Goal: Information Seeking & Learning: Find specific page/section

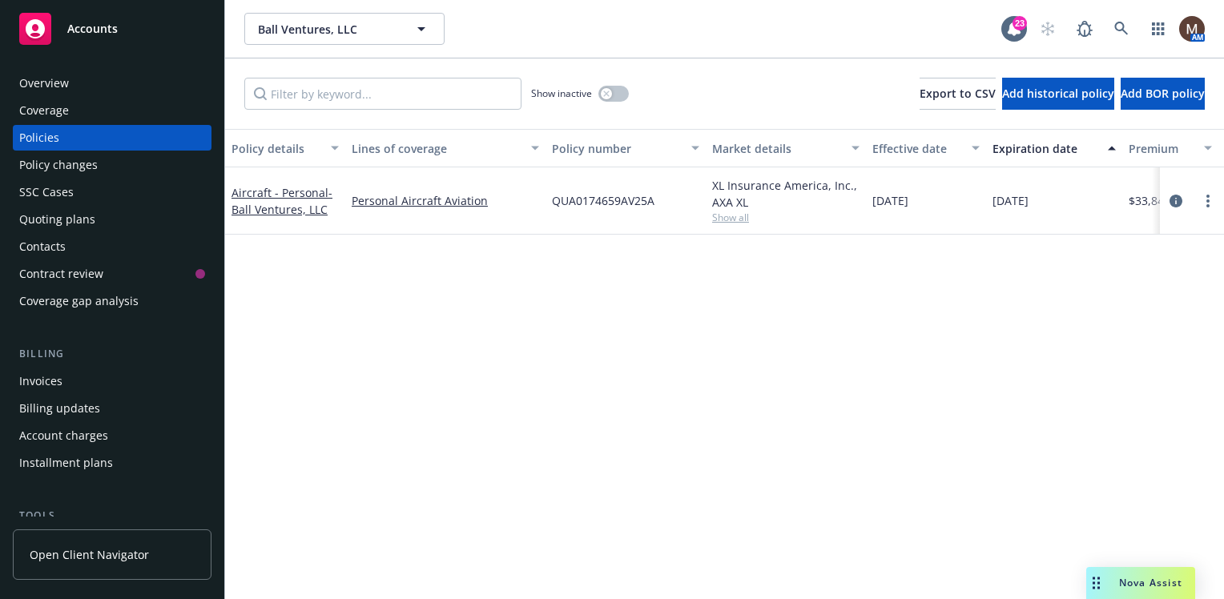
scroll to position [80, 0]
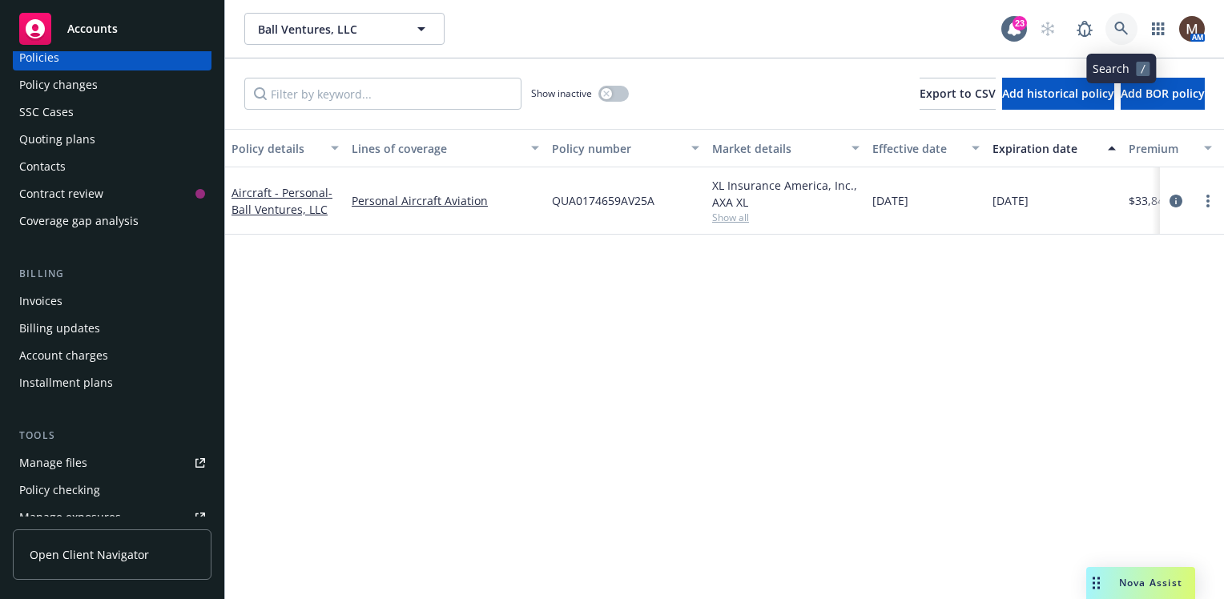
click at [1118, 19] on link at bounding box center [1121, 29] width 32 height 32
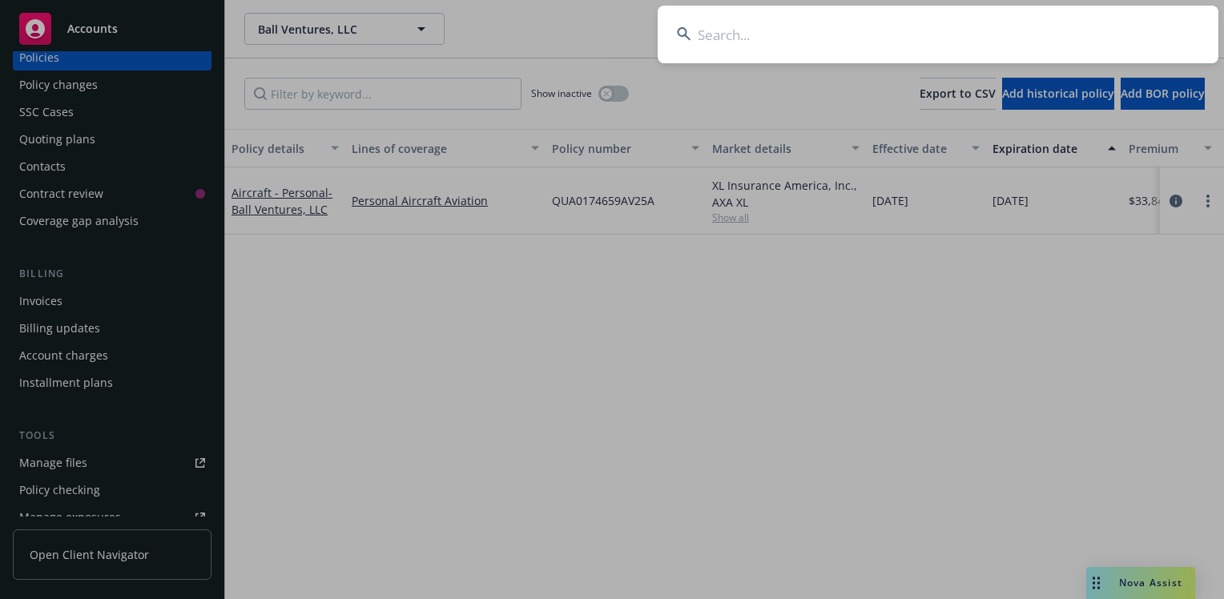
click at [706, 33] on input at bounding box center [937, 35] width 561 height 58
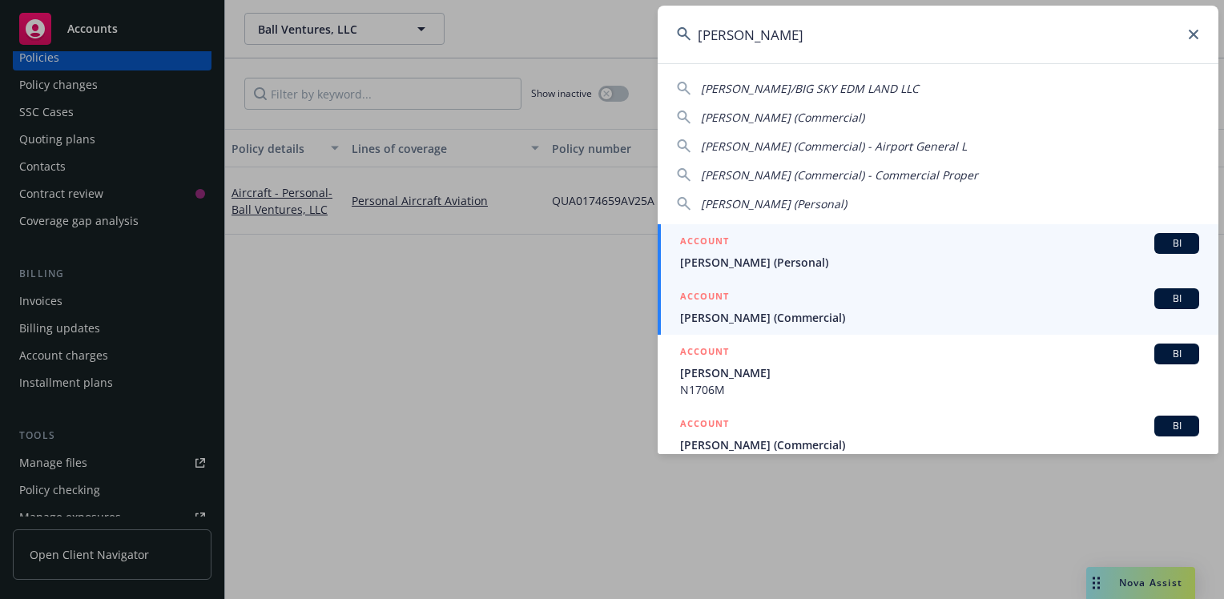
type input "russell sco"
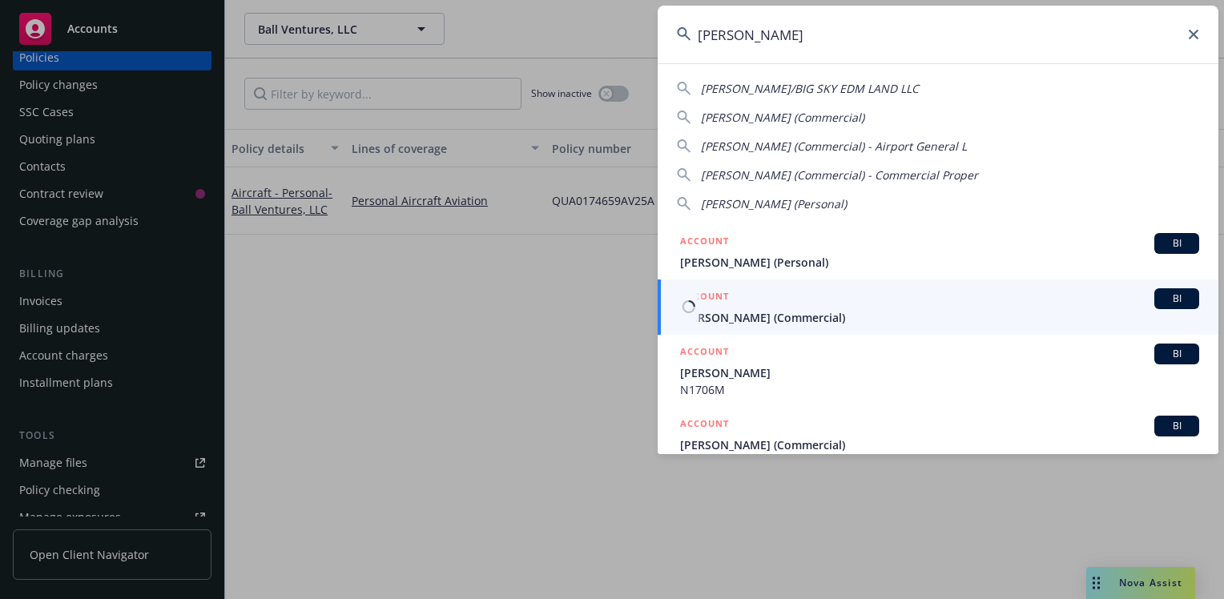
click at [721, 316] on span "[PERSON_NAME] (Commercial)" at bounding box center [939, 317] width 519 height 17
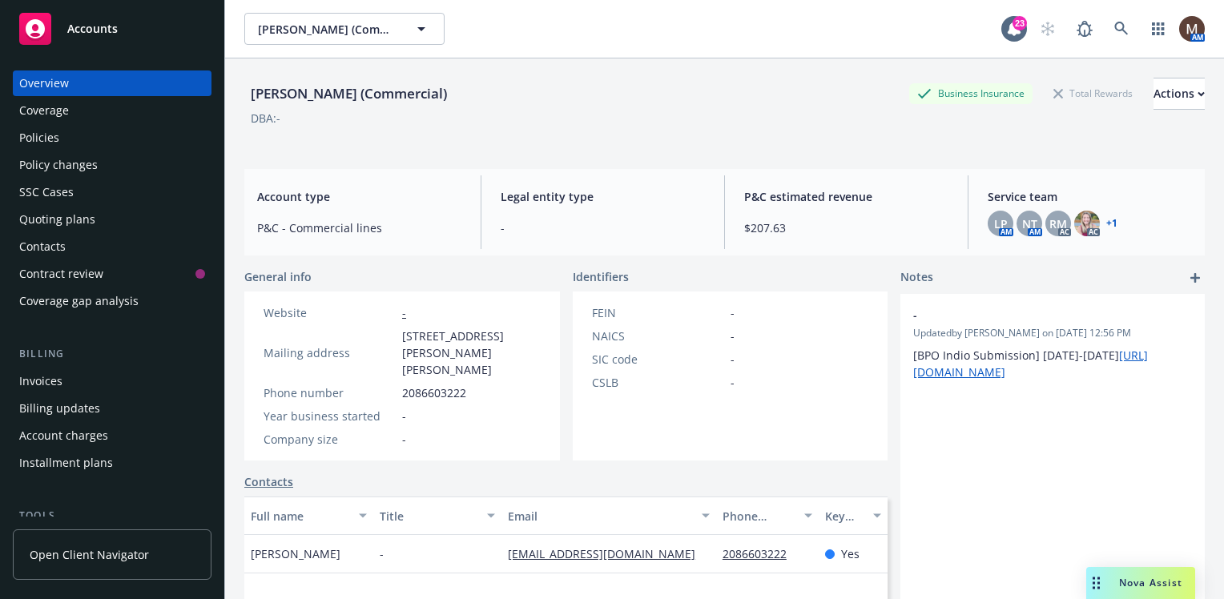
click at [54, 141] on div "Policies" at bounding box center [39, 138] width 40 height 26
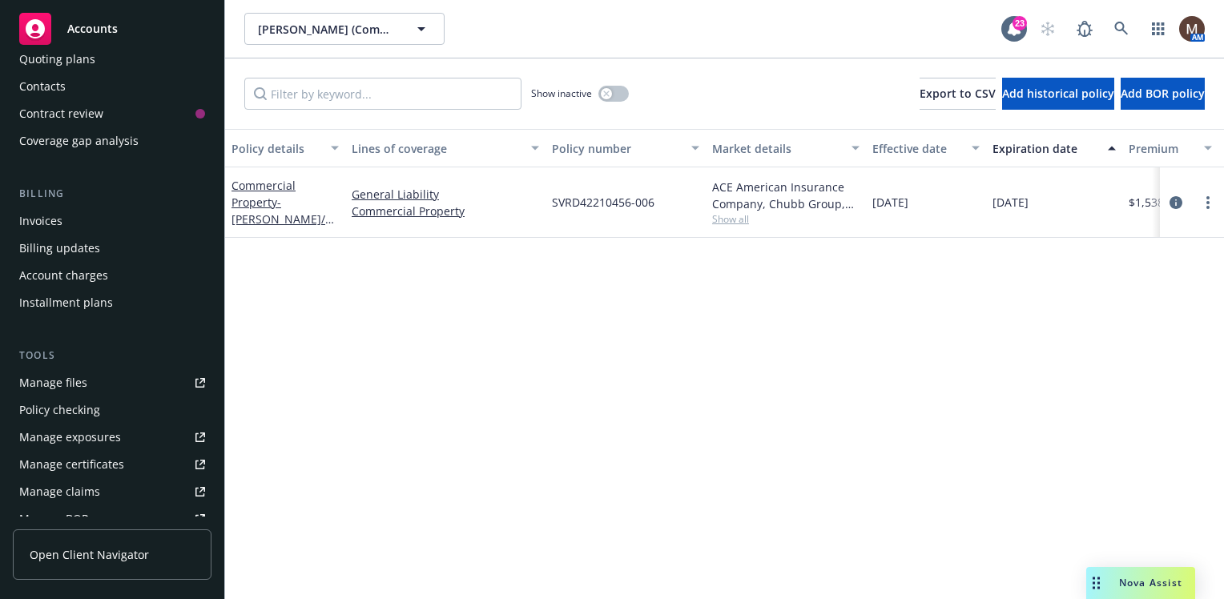
scroll to position [240, 0]
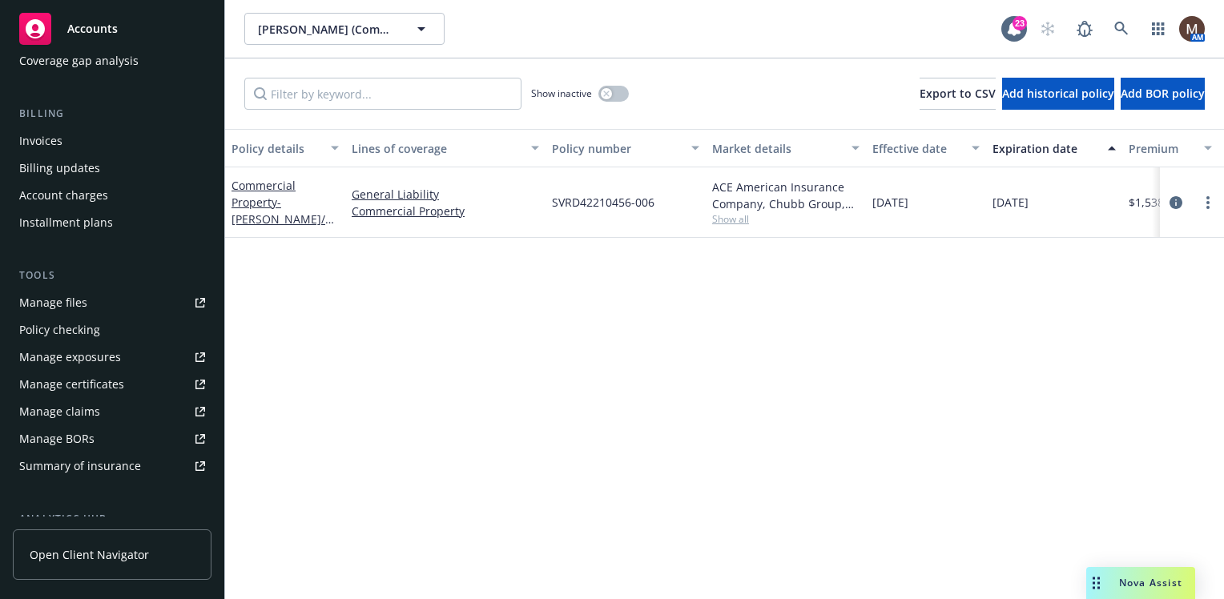
click at [83, 301] on div "Manage files" at bounding box center [53, 303] width 68 height 26
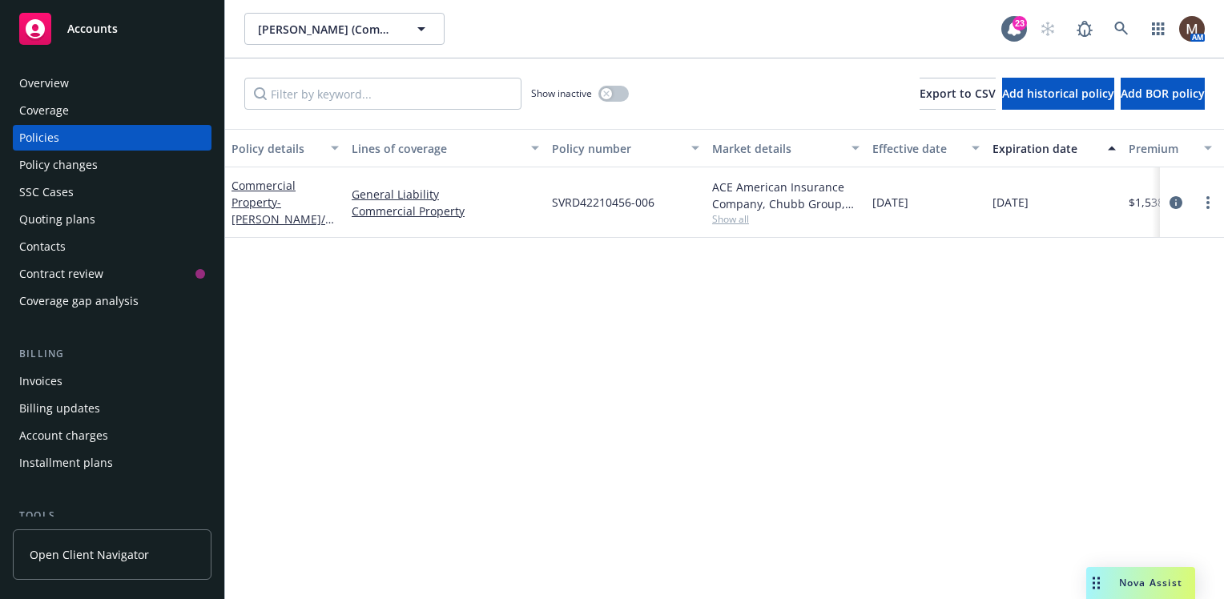
click at [69, 132] on div "Policies" at bounding box center [112, 138] width 186 height 26
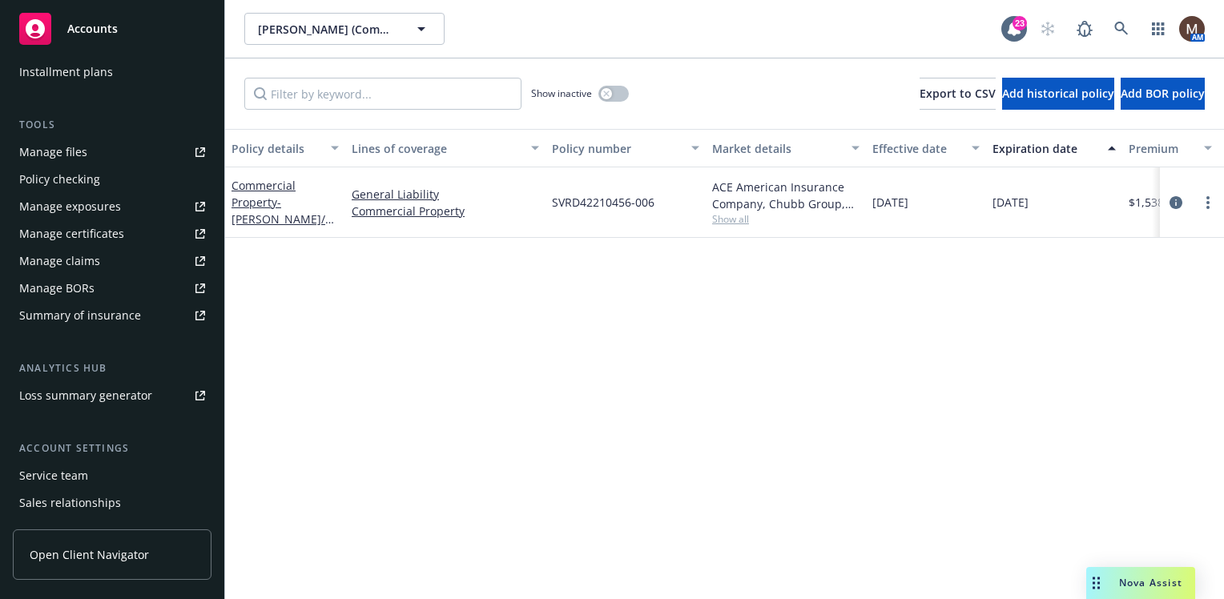
scroll to position [471, 0]
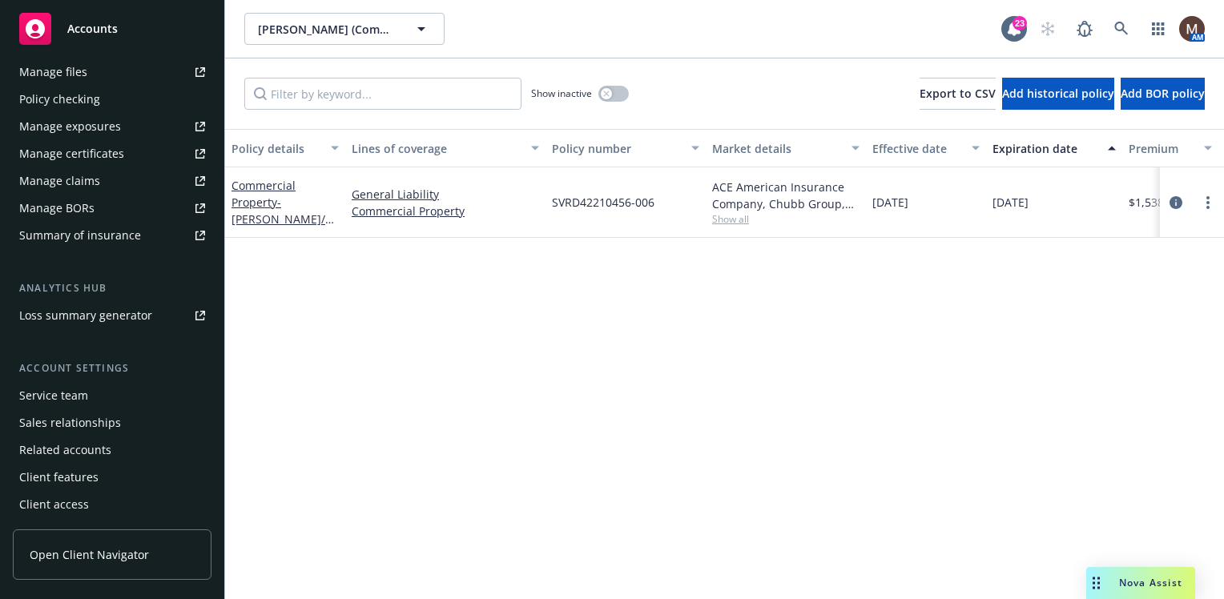
drag, startPoint x: 86, startPoint y: 389, endPoint x: 211, endPoint y: 399, distance: 126.1
click at [86, 389] on div "Service team" at bounding box center [112, 396] width 186 height 26
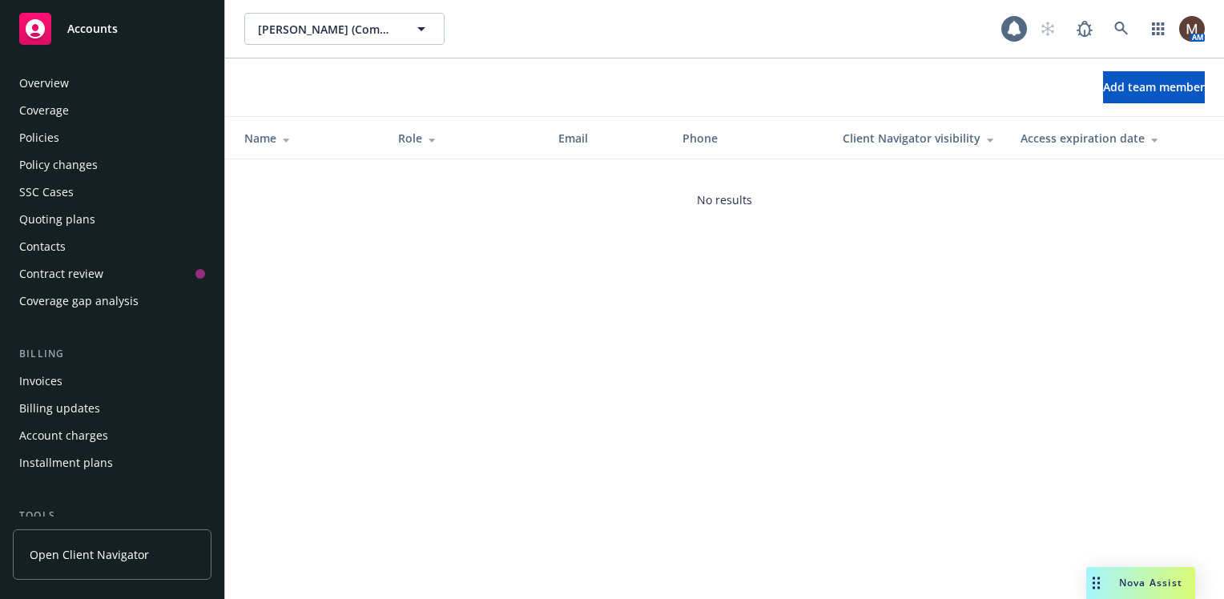
scroll to position [471, 0]
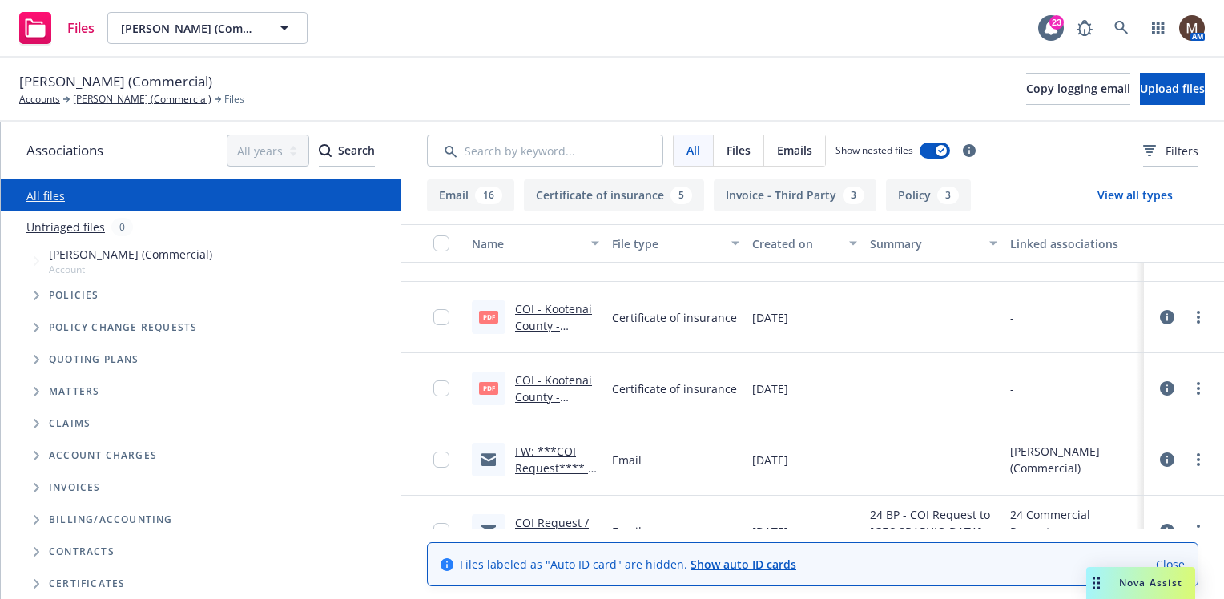
scroll to position [160, 0]
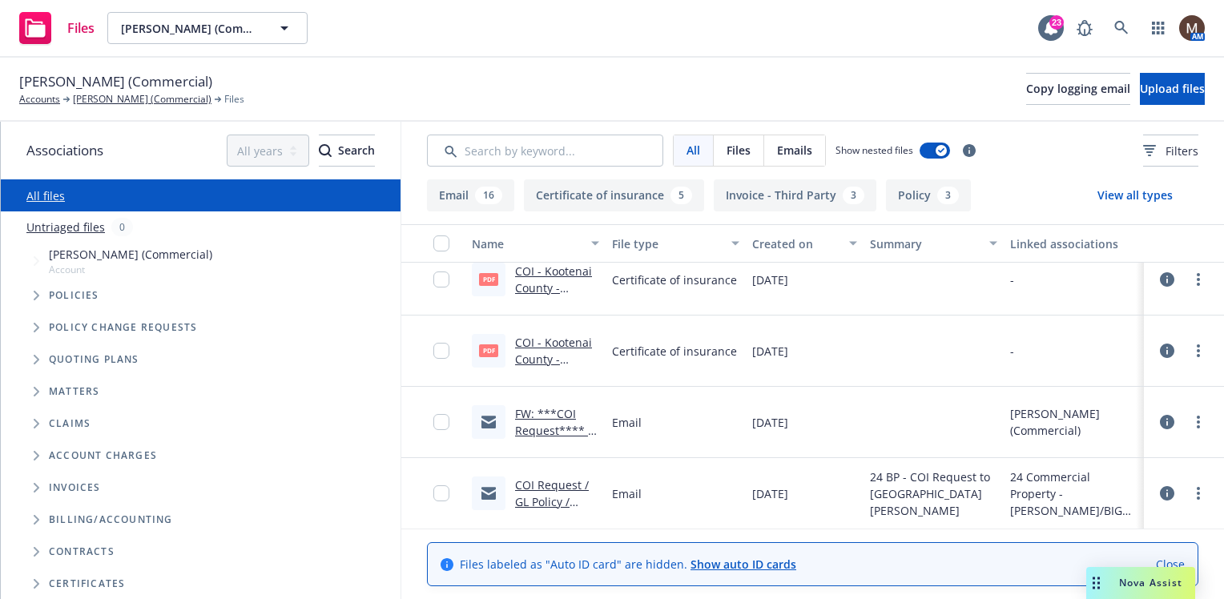
click at [535, 428] on link "FW: ***COI Request**** / GL Policy / [PERSON_NAME]" at bounding box center [554, 447] width 79 height 82
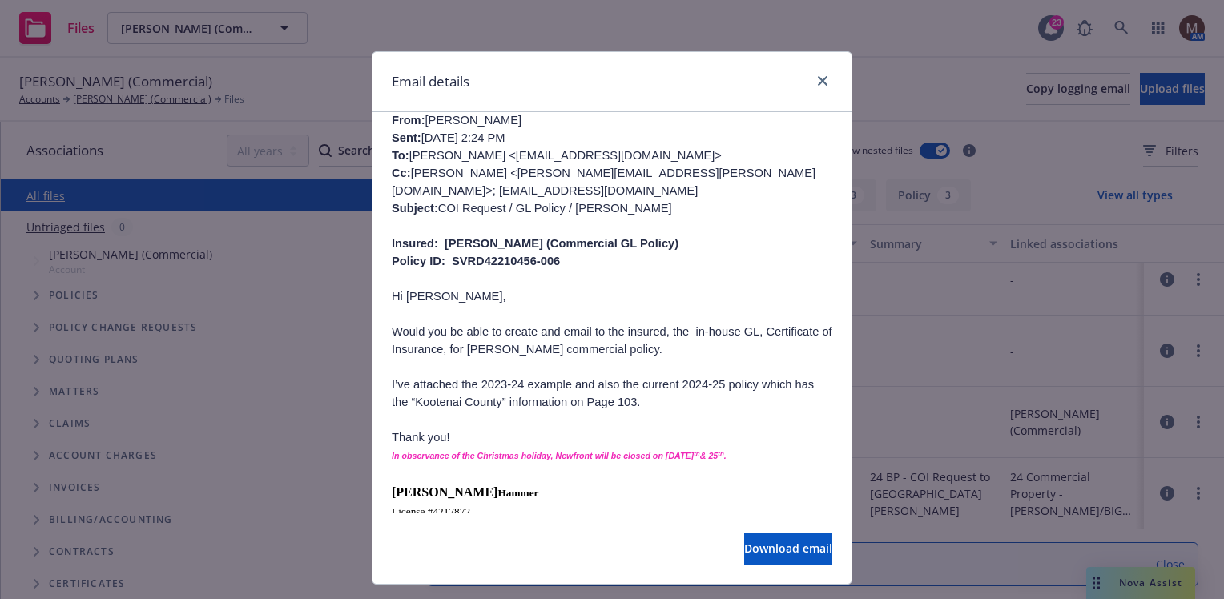
scroll to position [721, 0]
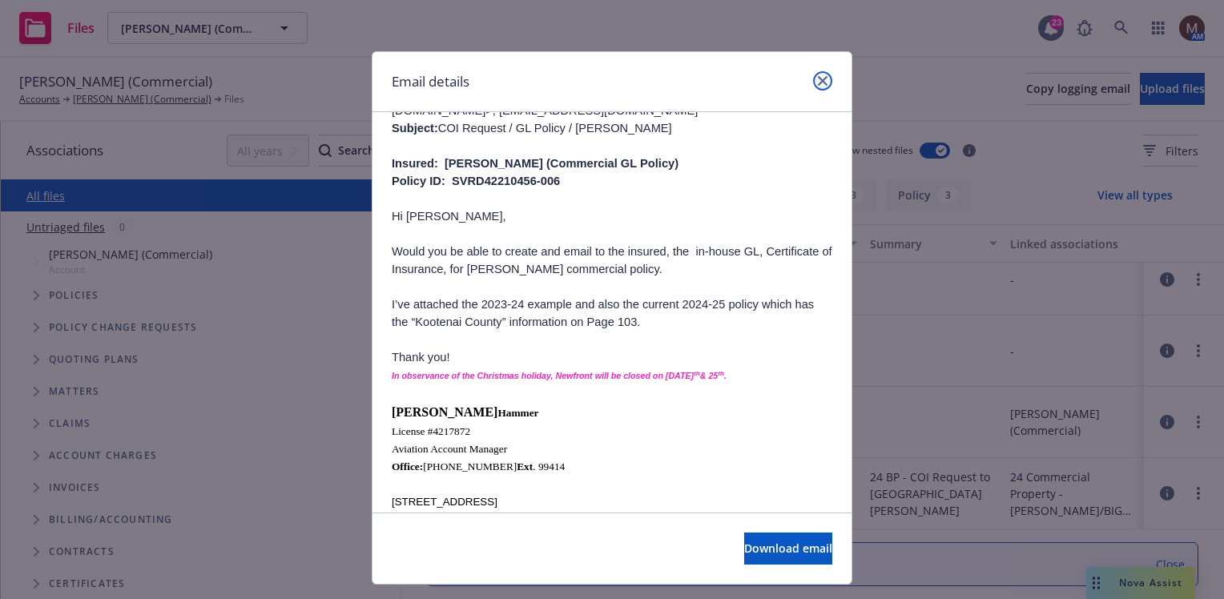
click at [818, 76] on icon "close" at bounding box center [823, 81] width 10 height 10
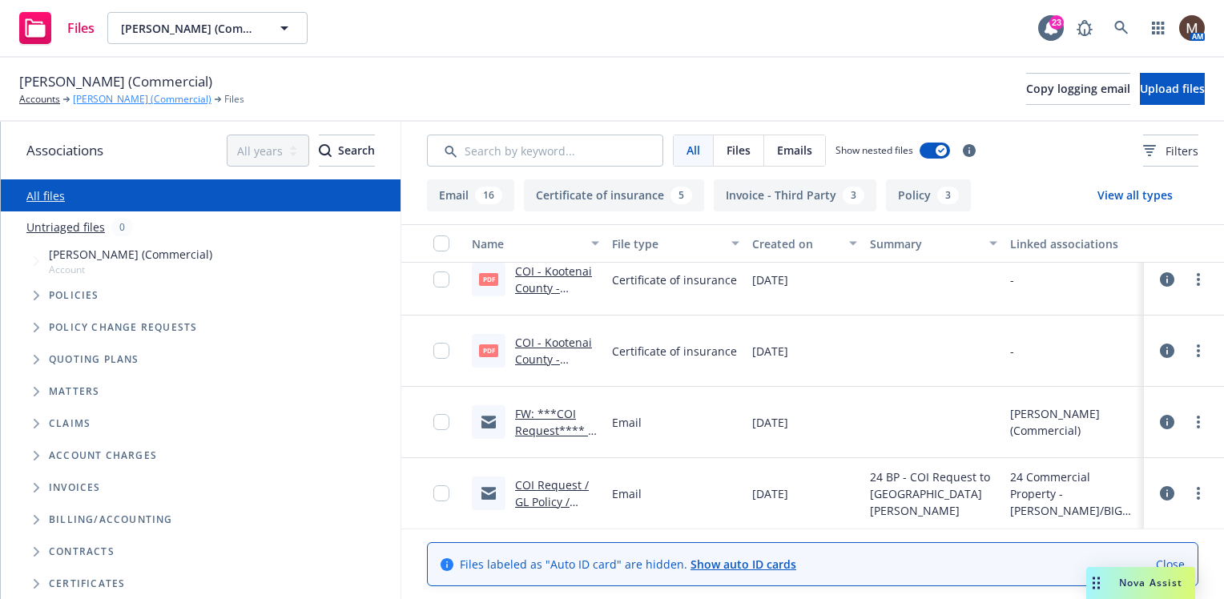
click at [152, 98] on link "[PERSON_NAME] (Commercial)" at bounding box center [142, 99] width 139 height 14
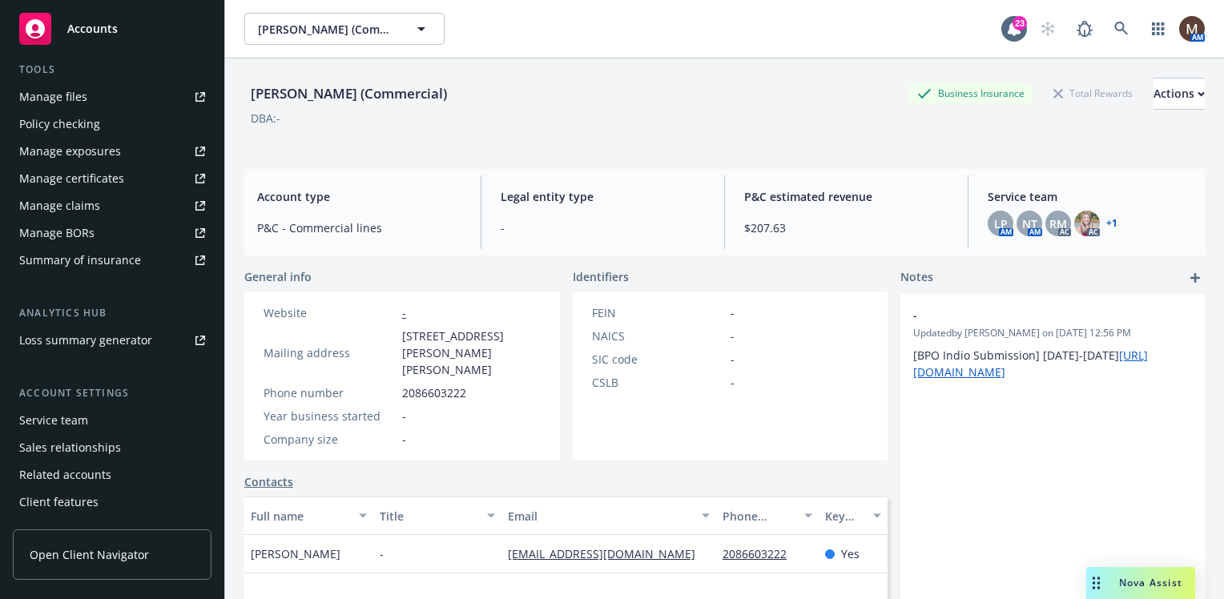
scroll to position [471, 0]
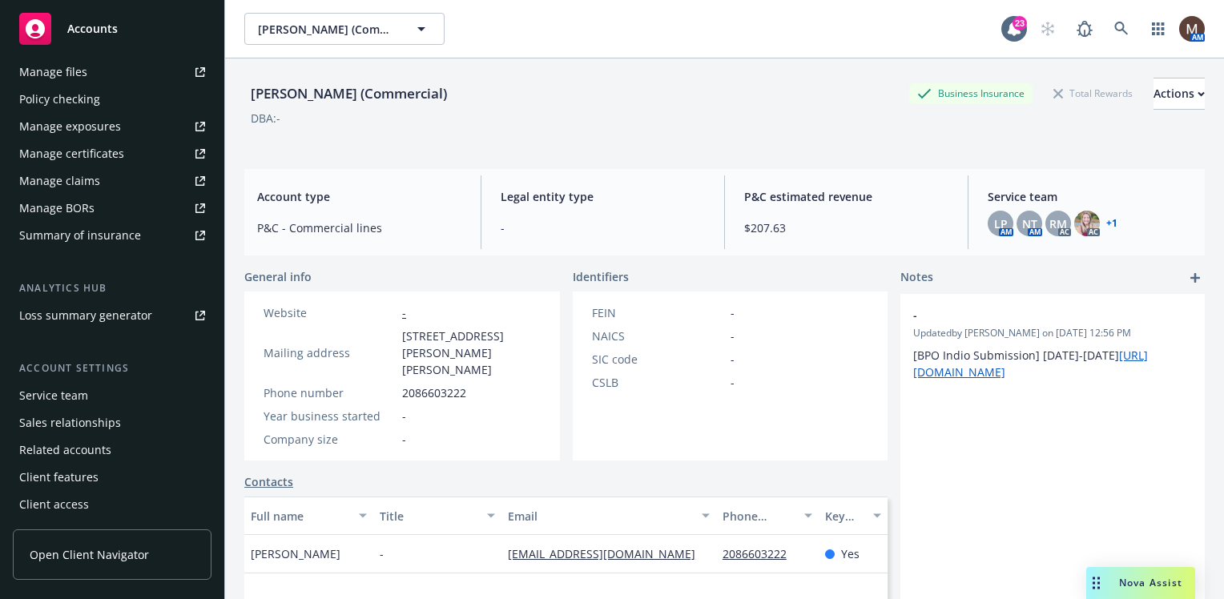
click at [72, 394] on div "Service team" at bounding box center [53, 396] width 69 height 26
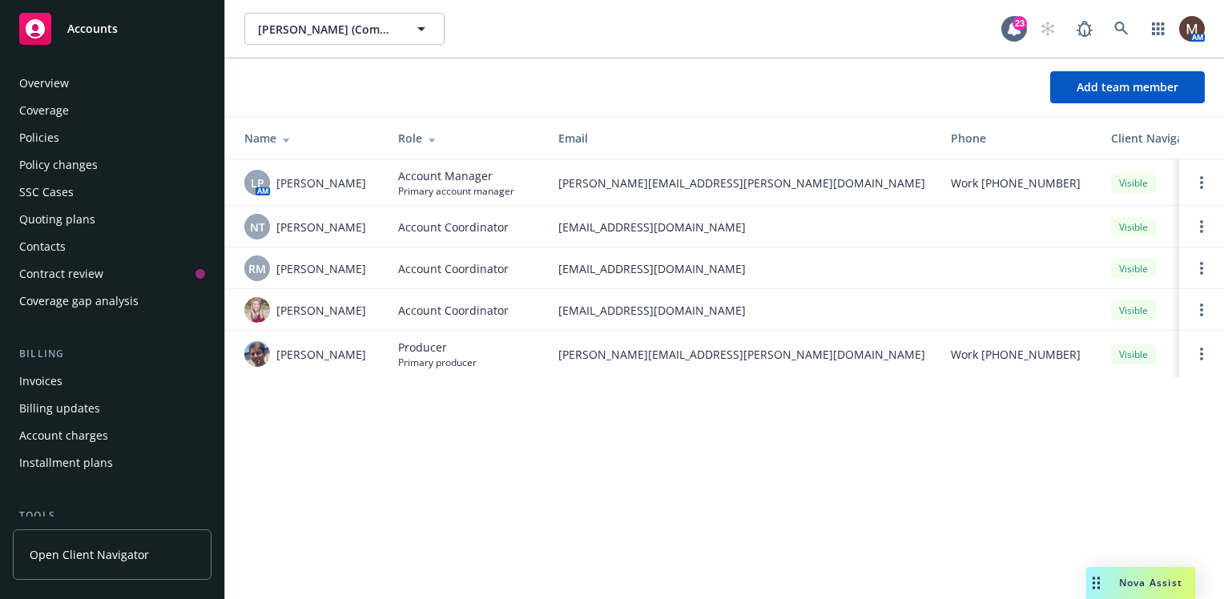
click at [51, 134] on div "Policies" at bounding box center [39, 138] width 40 height 26
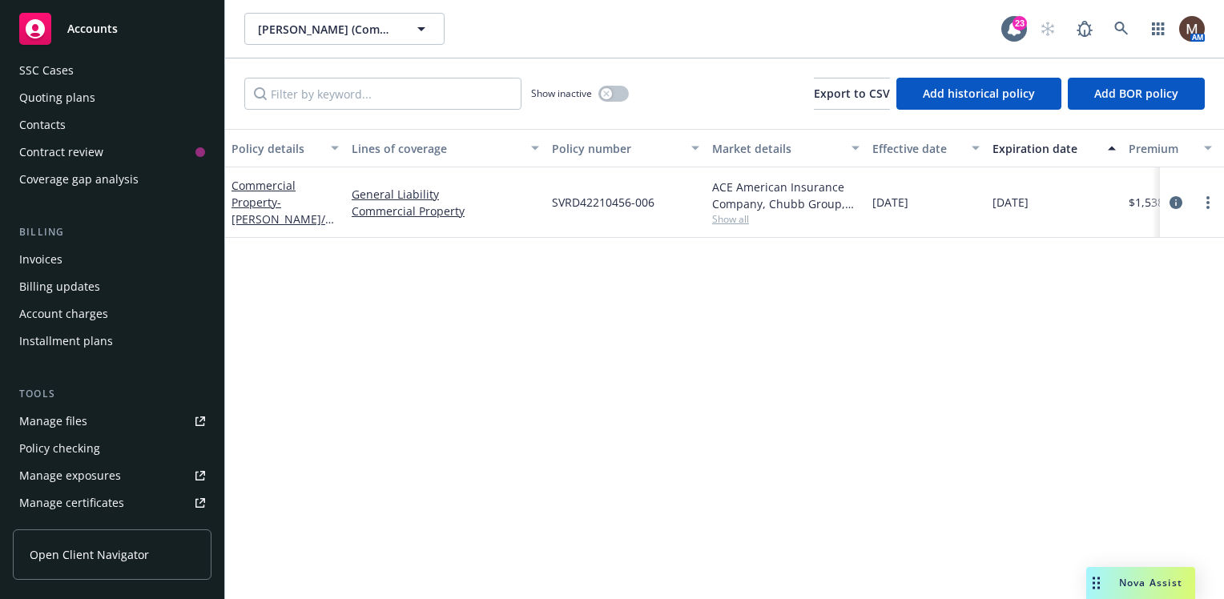
scroll to position [160, 0]
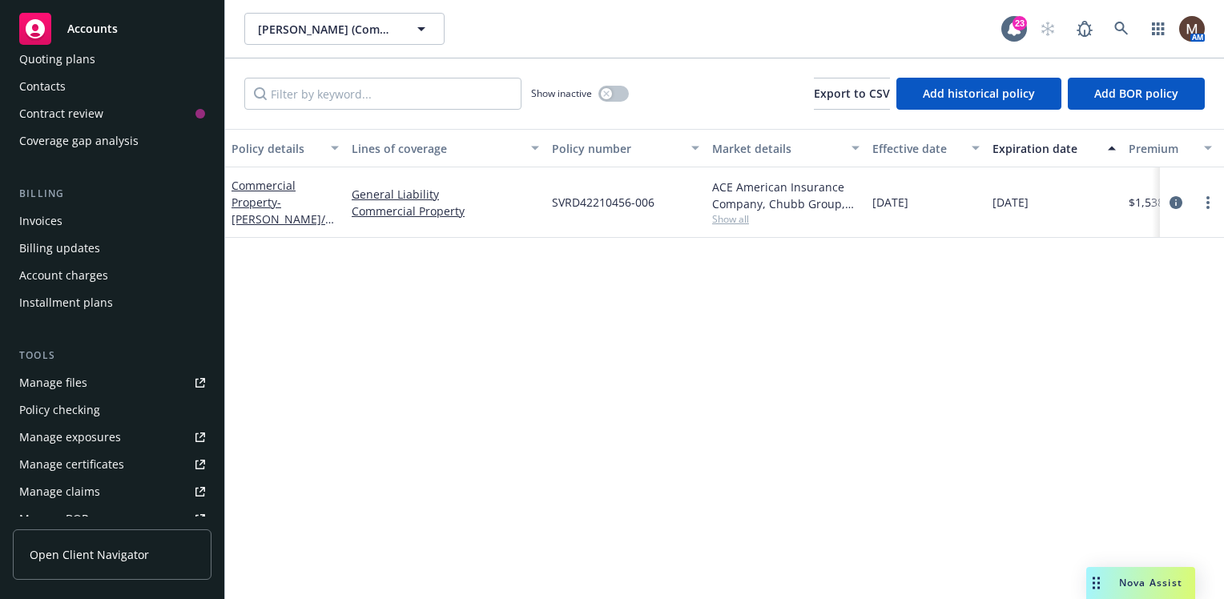
click at [86, 380] on link "Manage files" at bounding box center [112, 383] width 199 height 26
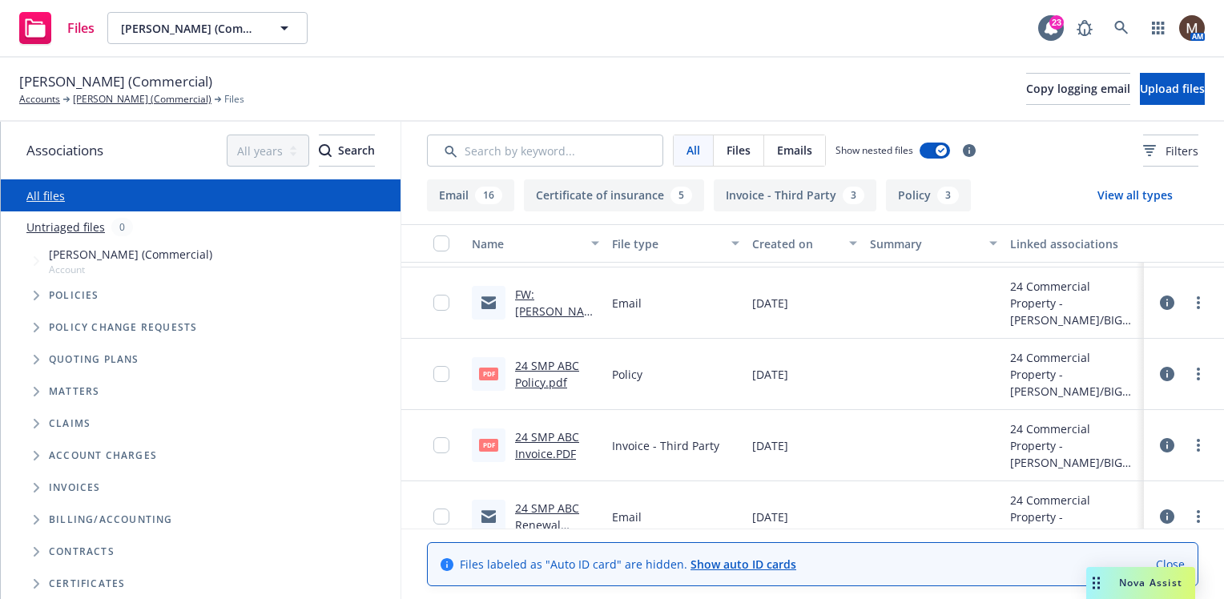
scroll to position [481, 0]
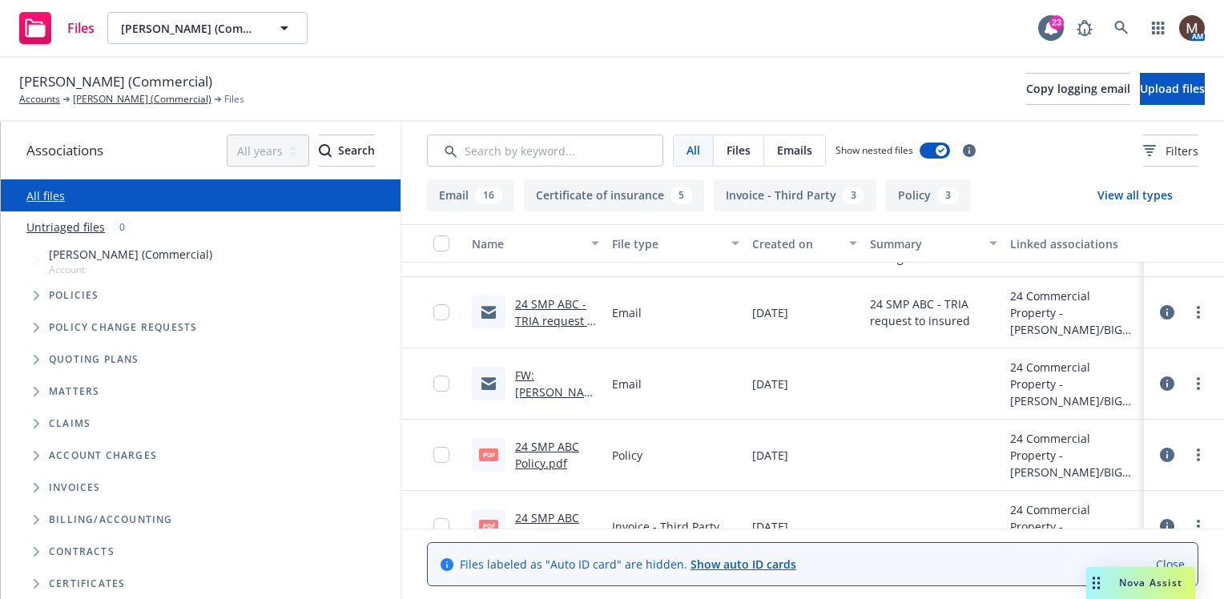
click at [569, 387] on link "FW: Russell Scoffield/Big Sky Edm Land LLC POL#SVRD42210456-006 TERM 2024-2025" at bounding box center [556, 426] width 82 height 116
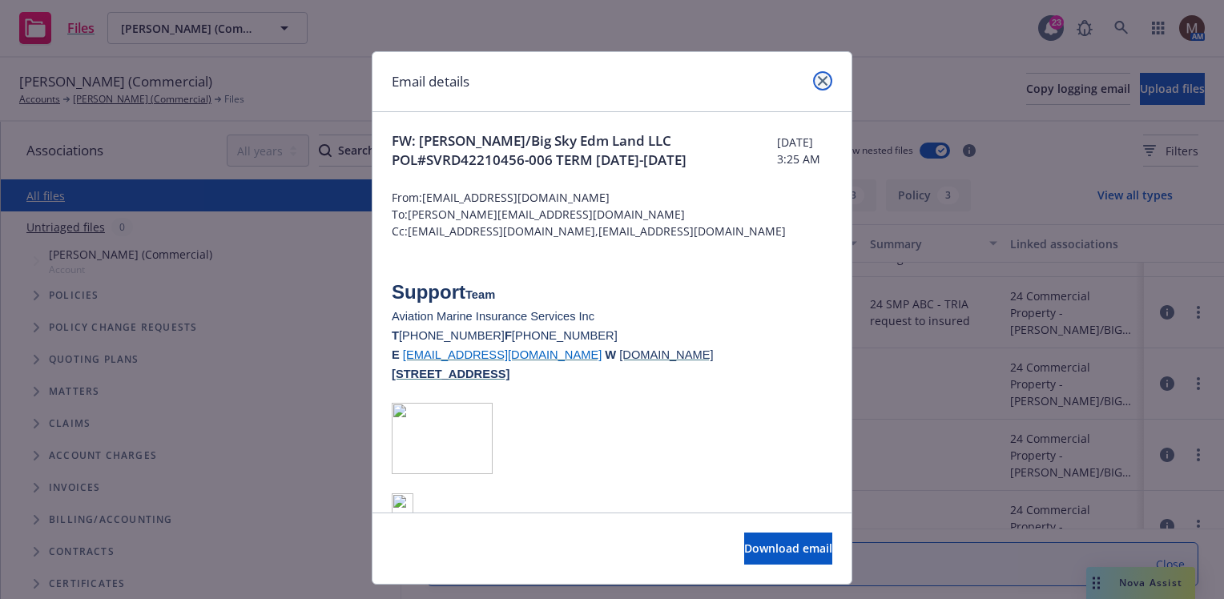
click at [818, 80] on icon "close" at bounding box center [823, 81] width 10 height 10
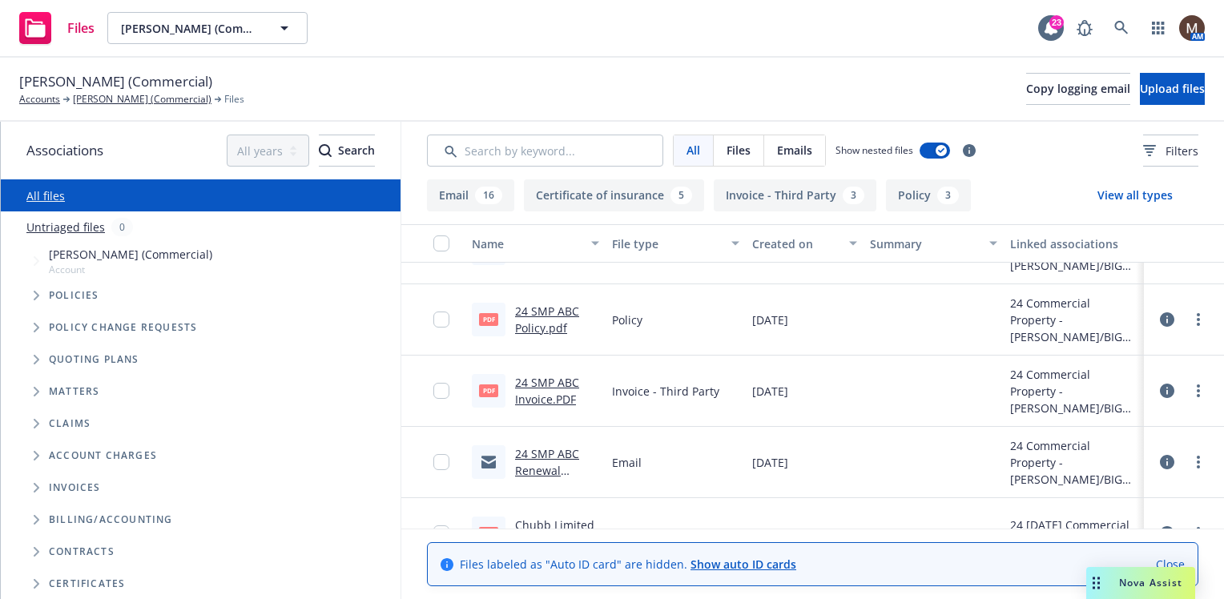
scroll to position [641, 0]
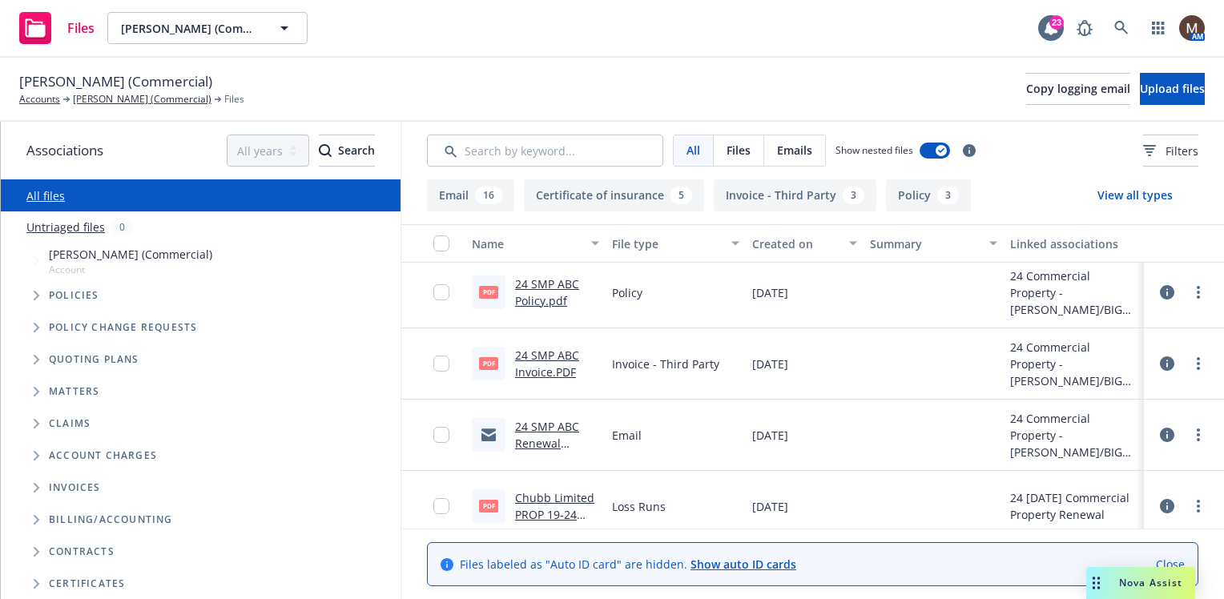
click at [555, 427] on link "24 SMP ABC Renewal Package.msg" at bounding box center [549, 443] width 69 height 49
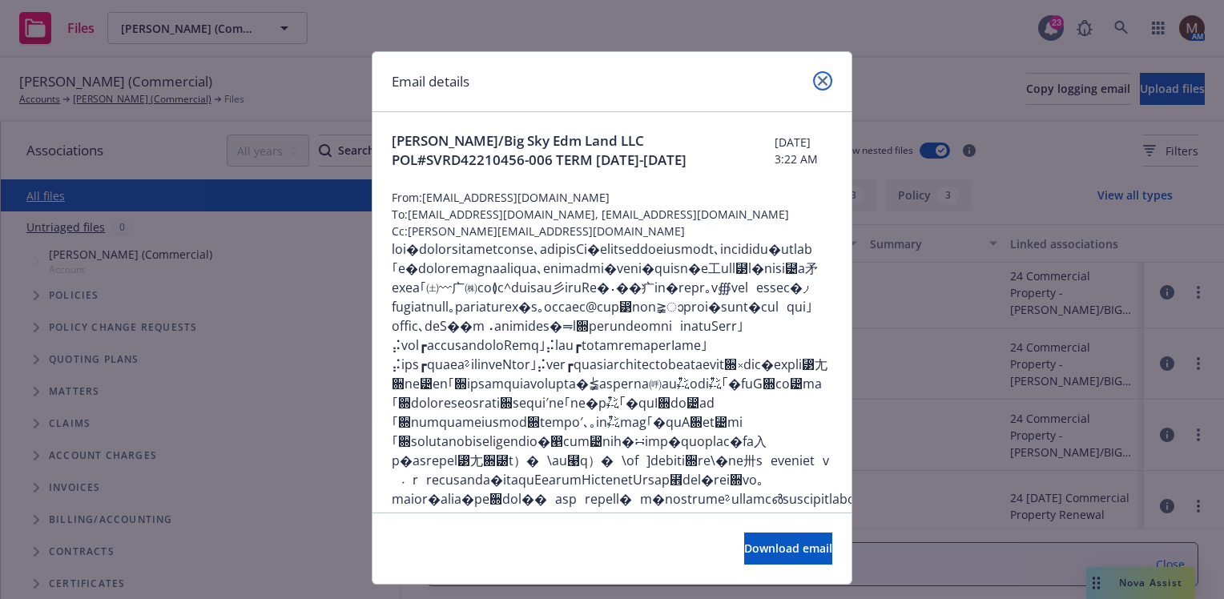
click at [818, 78] on icon "close" at bounding box center [823, 81] width 10 height 10
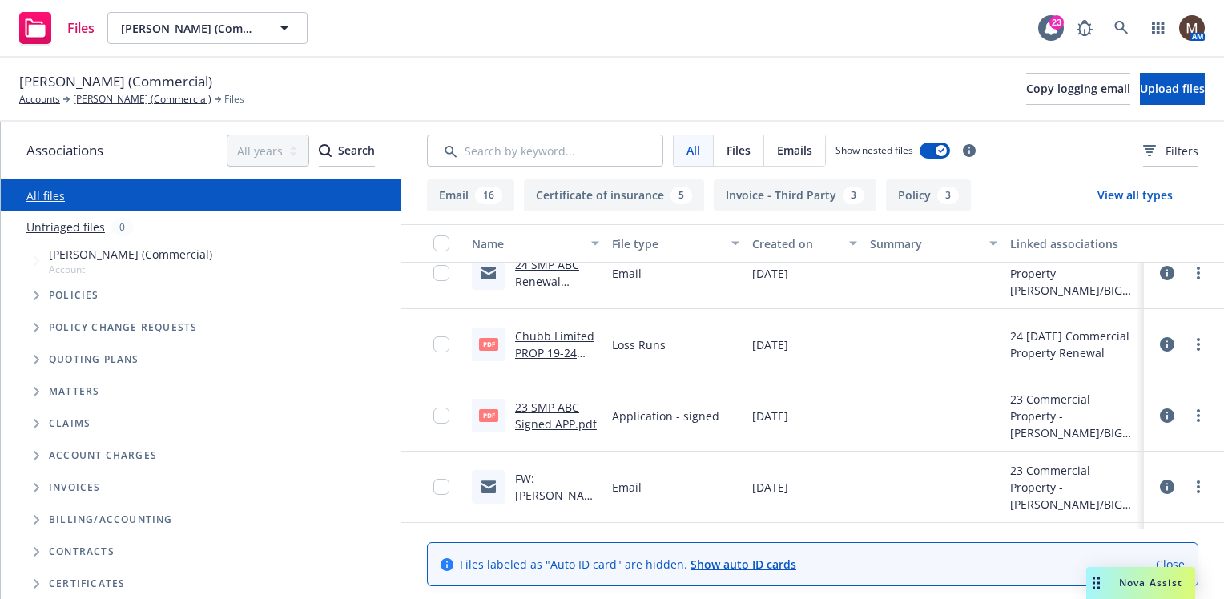
scroll to position [881, 0]
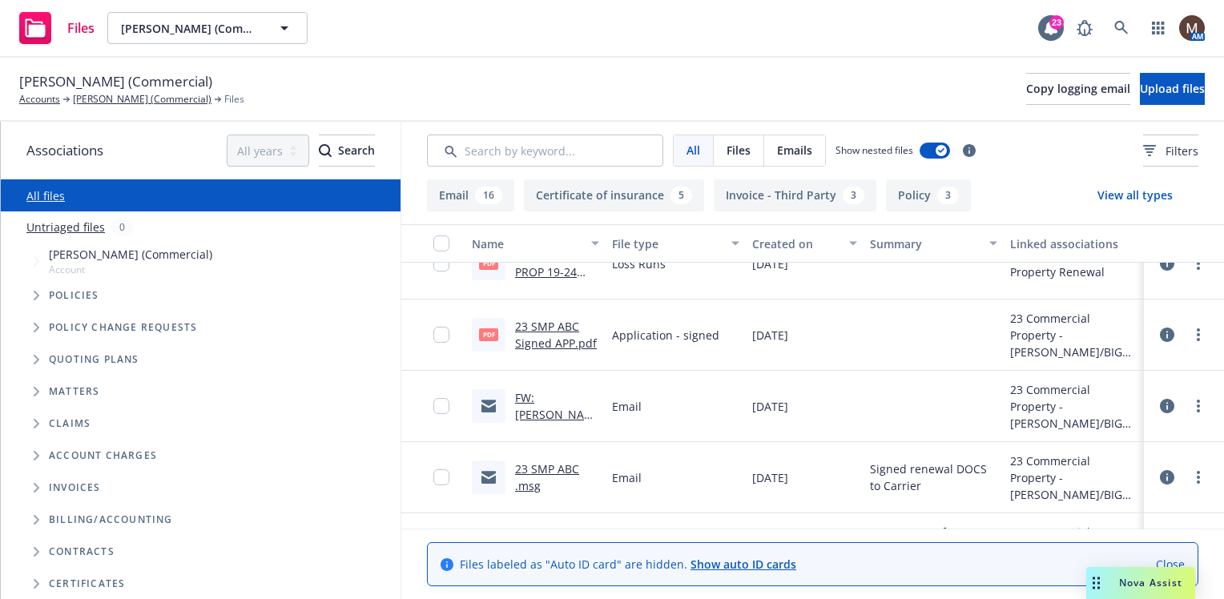
click at [559, 392] on link "FW: Russell Scoffield (Commercial) - Commercial Property - Policy# SVRD42210456…" at bounding box center [557, 456] width 84 height 133
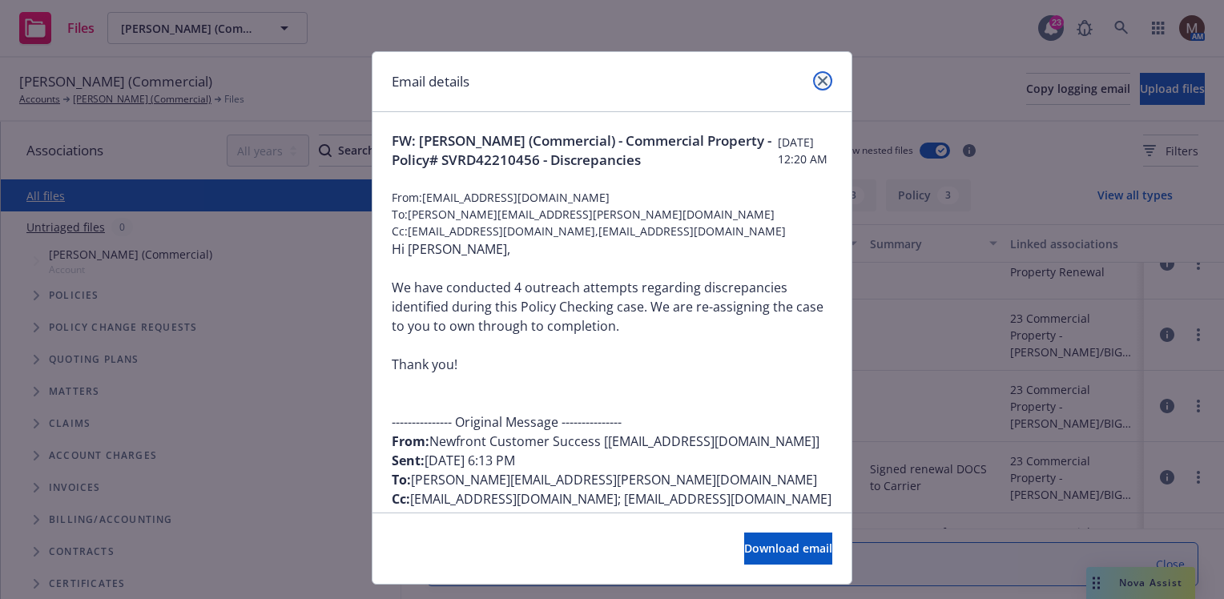
click at [813, 74] on link "close" at bounding box center [822, 80] width 19 height 19
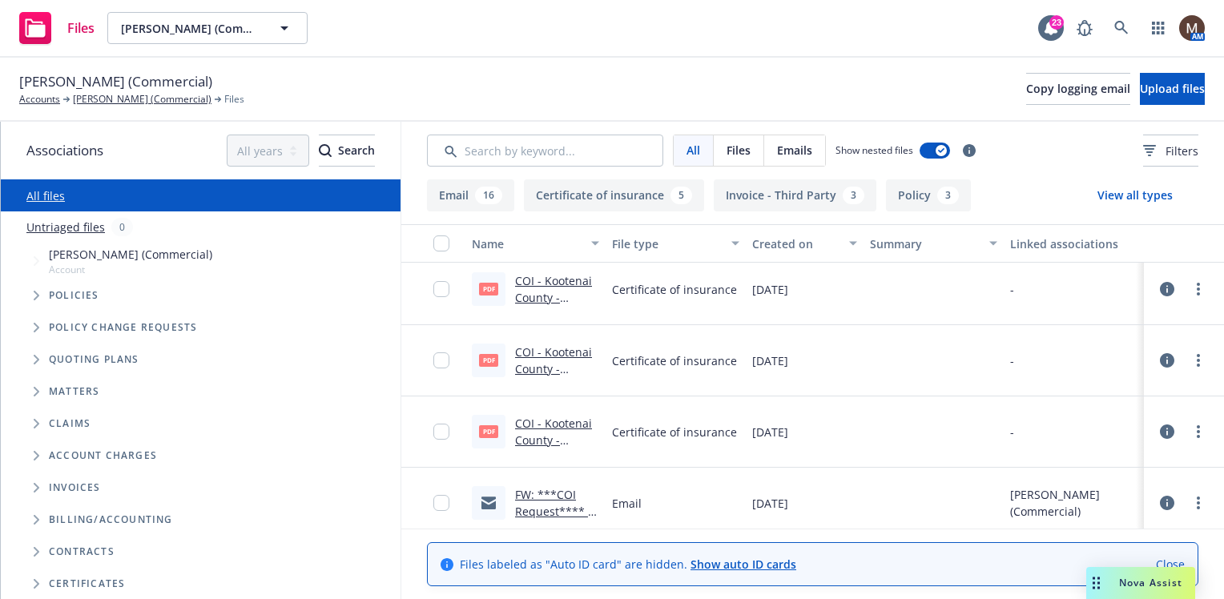
scroll to position [160, 0]
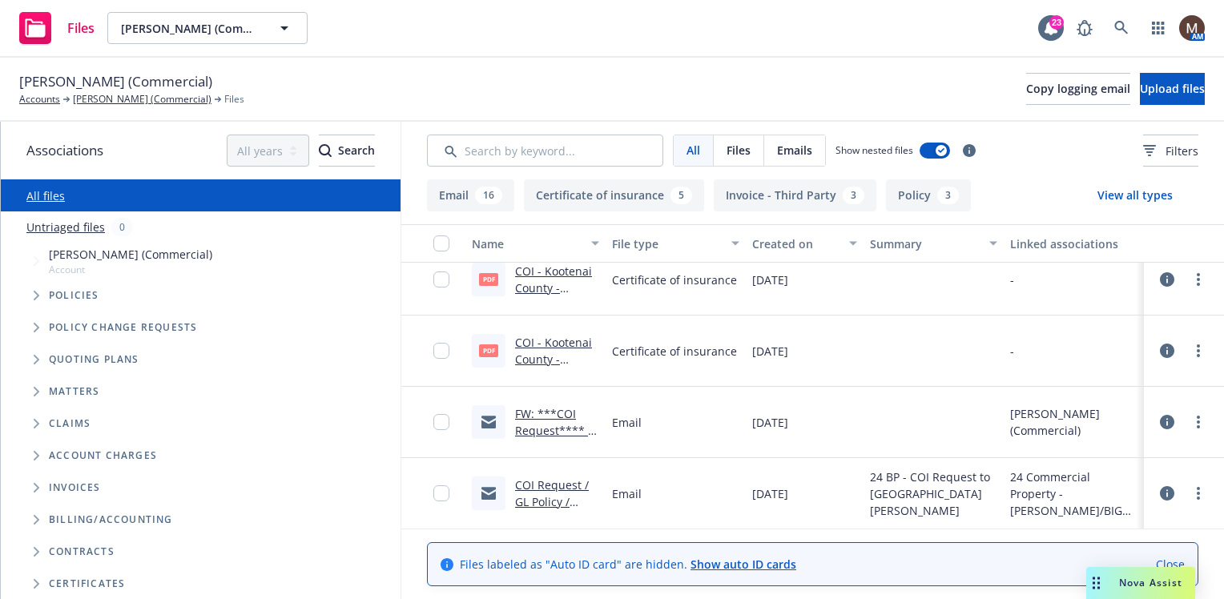
click at [570, 412] on link "FW: ***COI Request**** / GL Policy / Russell Scoffield" at bounding box center [554, 447] width 79 height 82
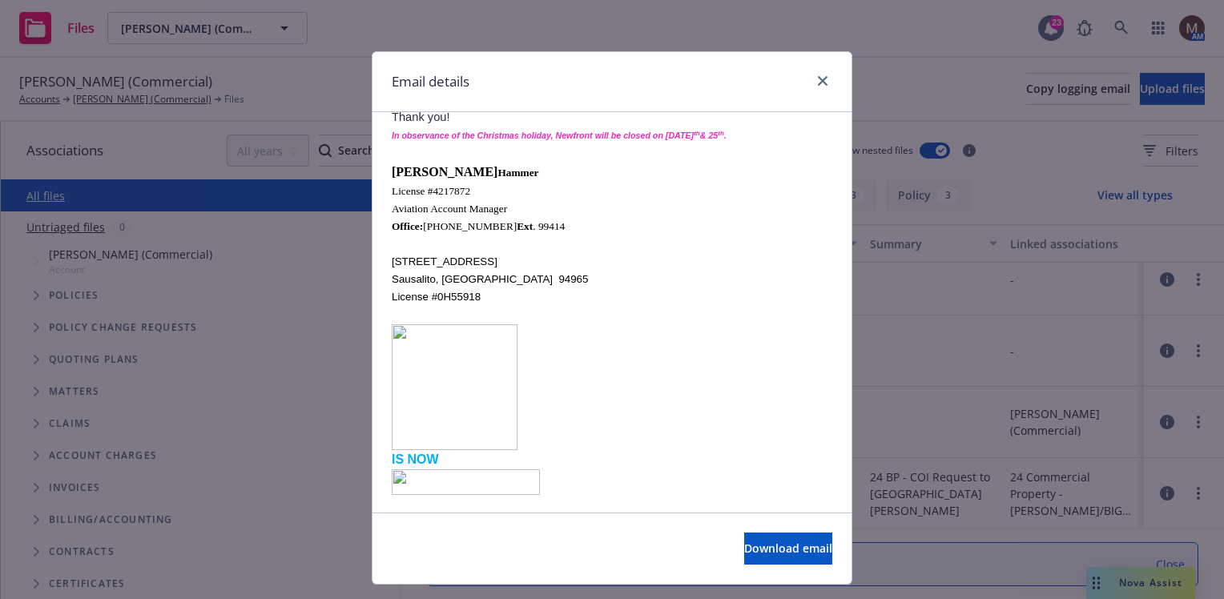
scroll to position [1003, 0]
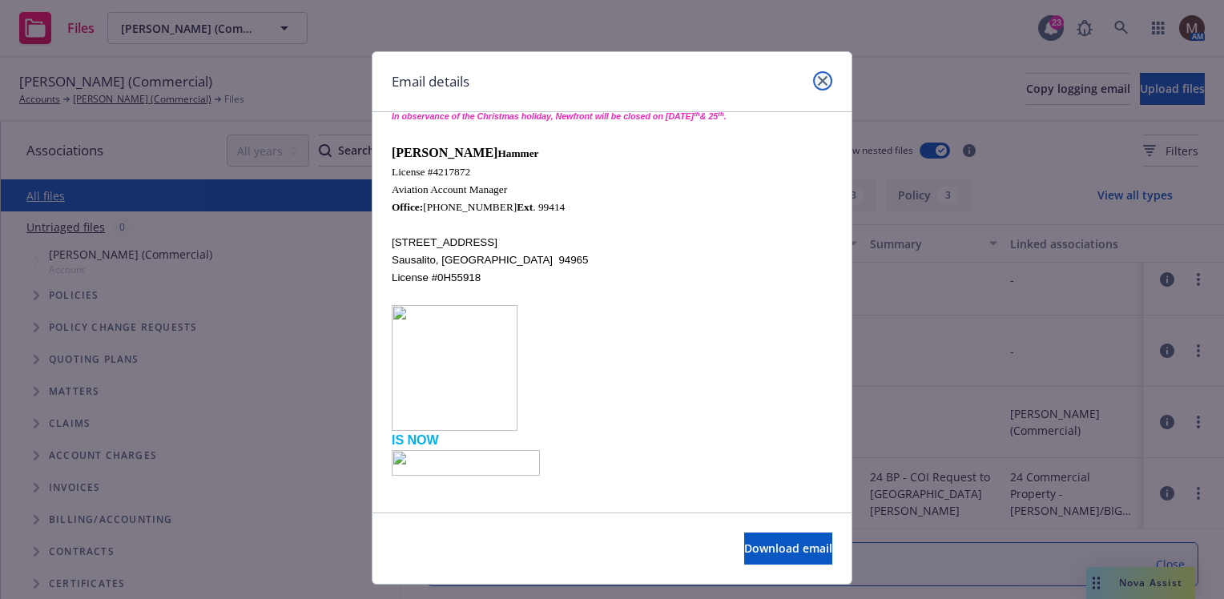
click at [818, 76] on icon "close" at bounding box center [823, 81] width 10 height 10
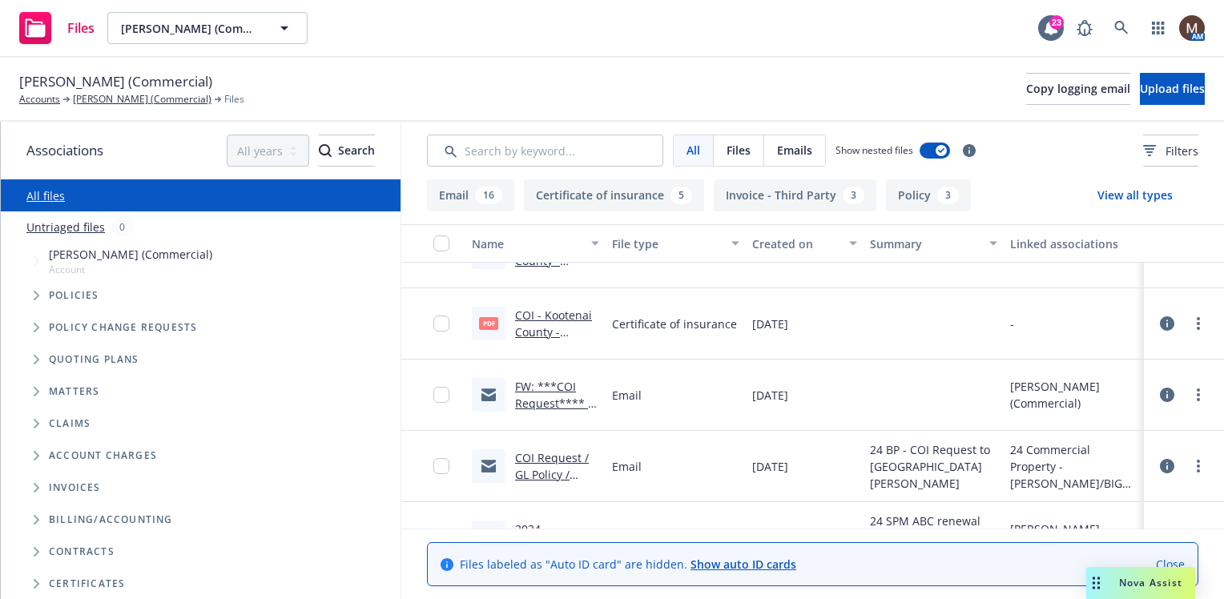
scroll to position [160, 0]
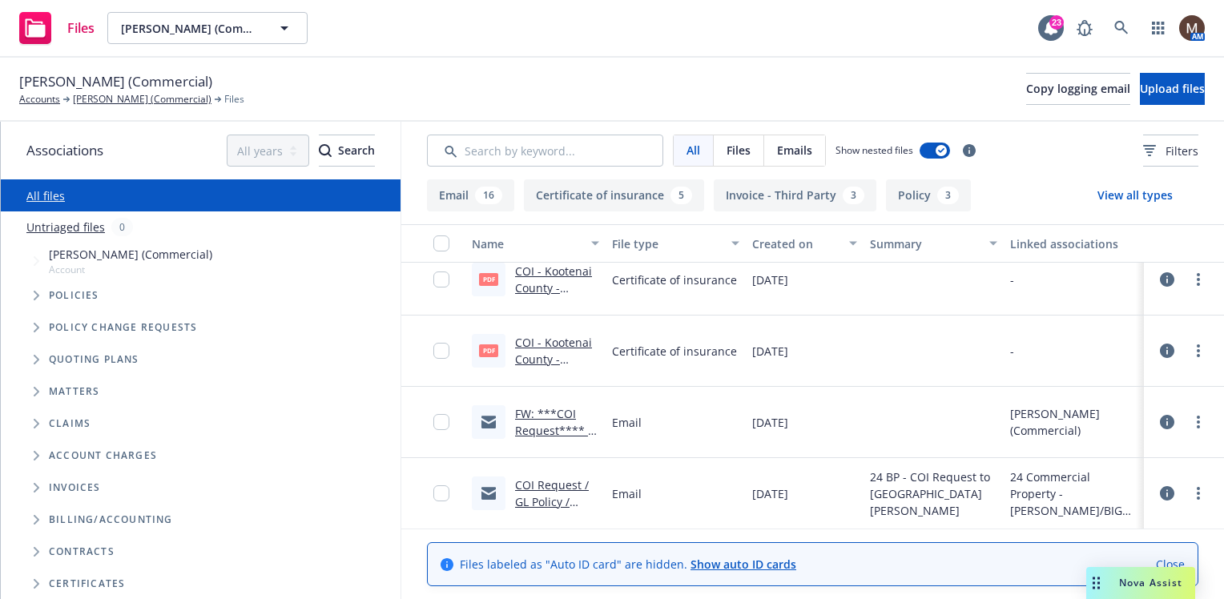
click at [566, 414] on link "FW: ***COI Request**** / GL Policy / Russell Scoffield" at bounding box center [554, 447] width 79 height 82
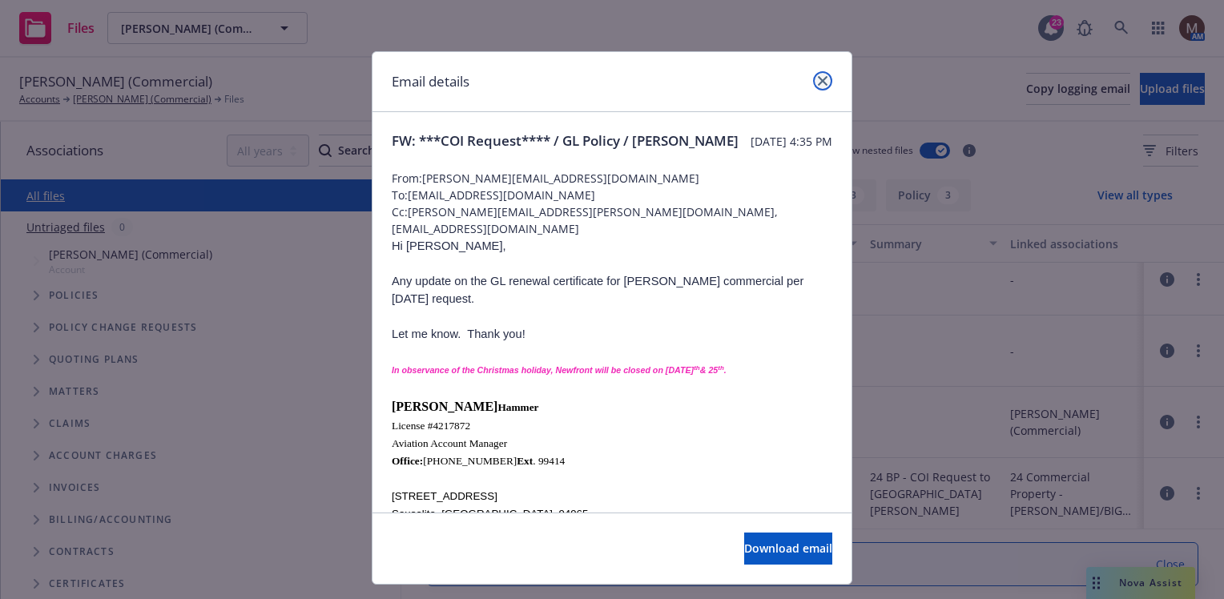
click at [818, 81] on icon "close" at bounding box center [823, 81] width 10 height 10
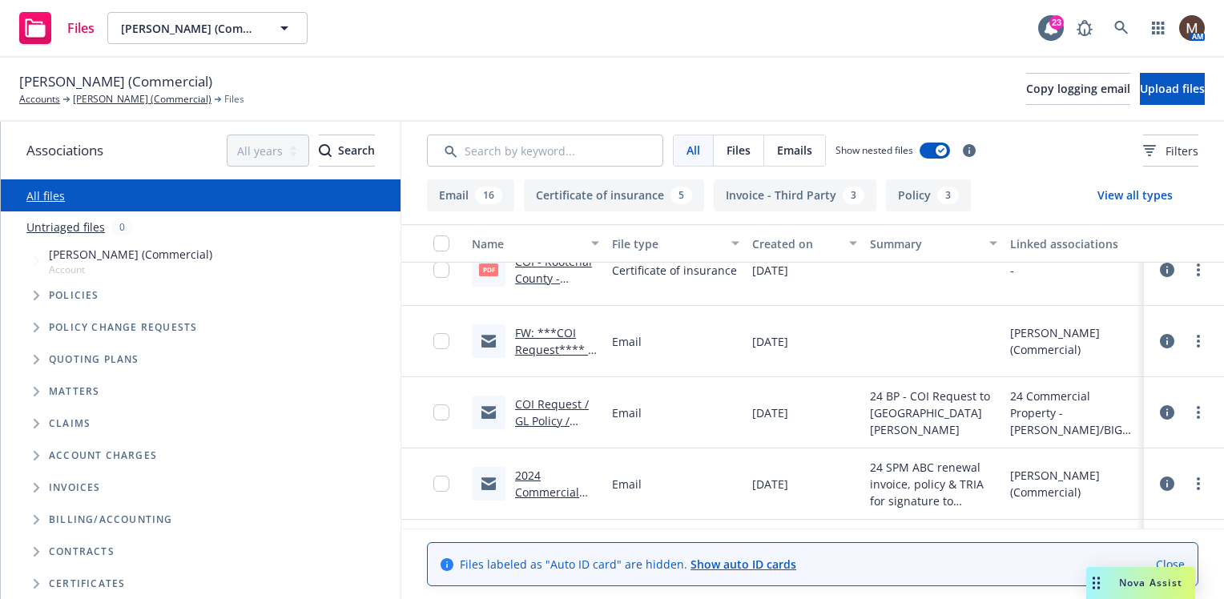
scroll to position [320, 0]
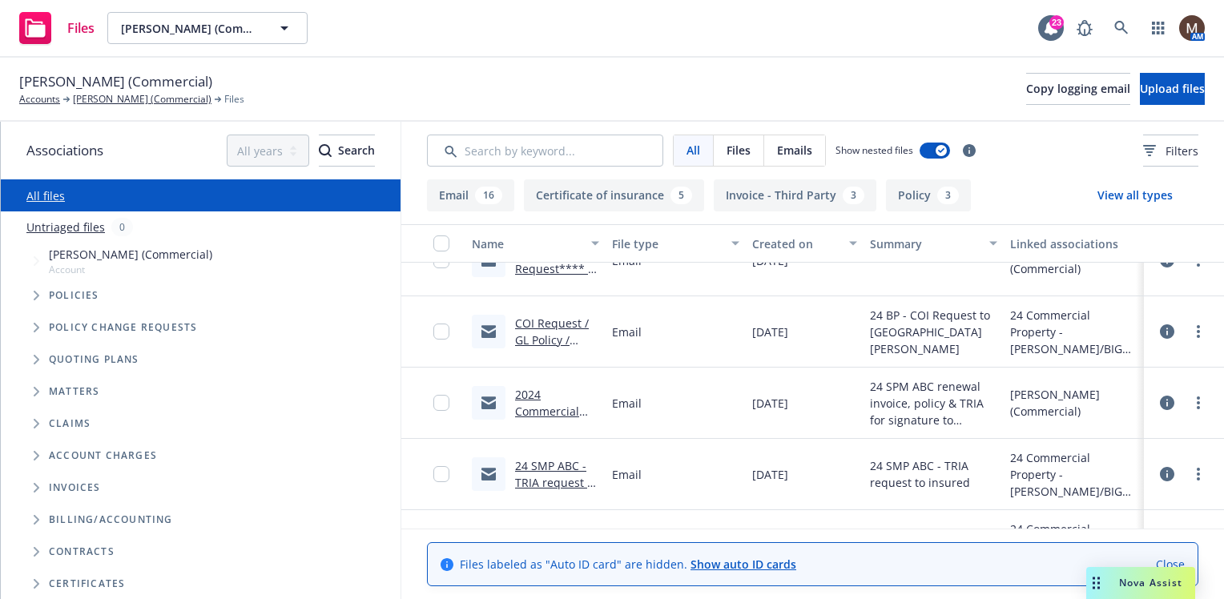
click at [553, 408] on link "2024 Commercial Property.msg" at bounding box center [550, 411] width 71 height 49
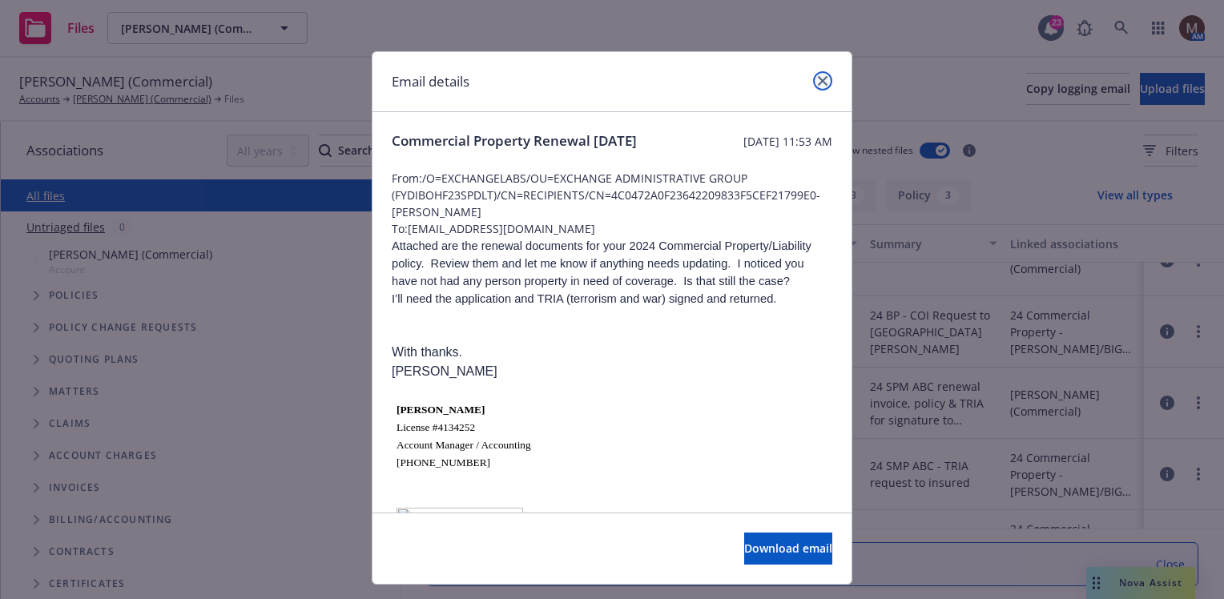
click at [818, 78] on icon "close" at bounding box center [823, 81] width 10 height 10
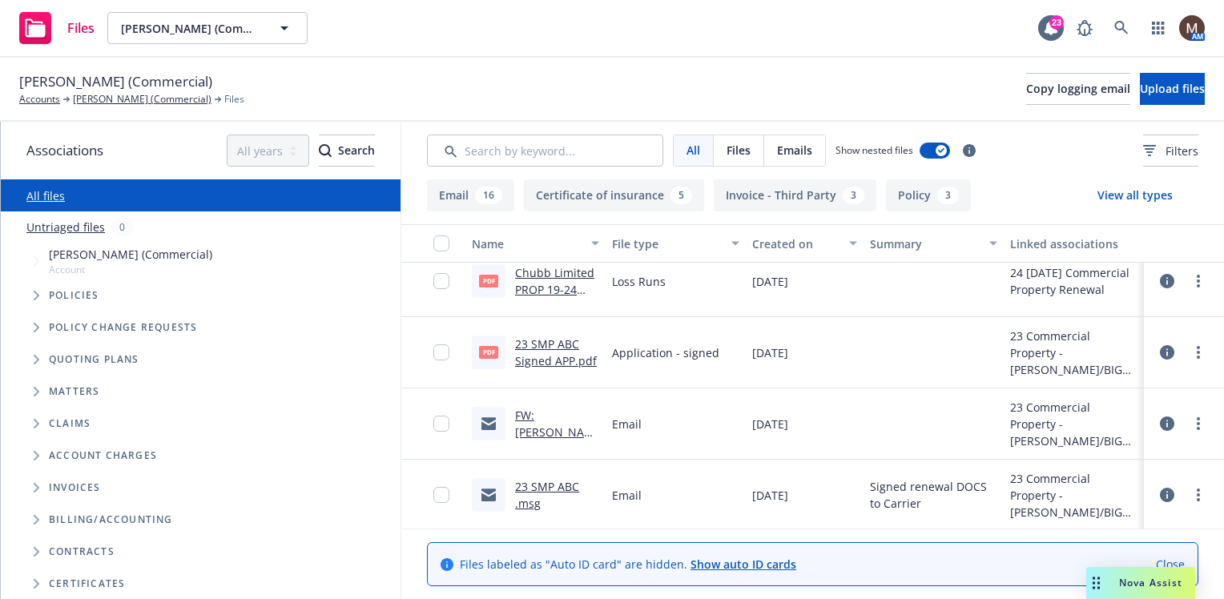
scroll to position [881, 0]
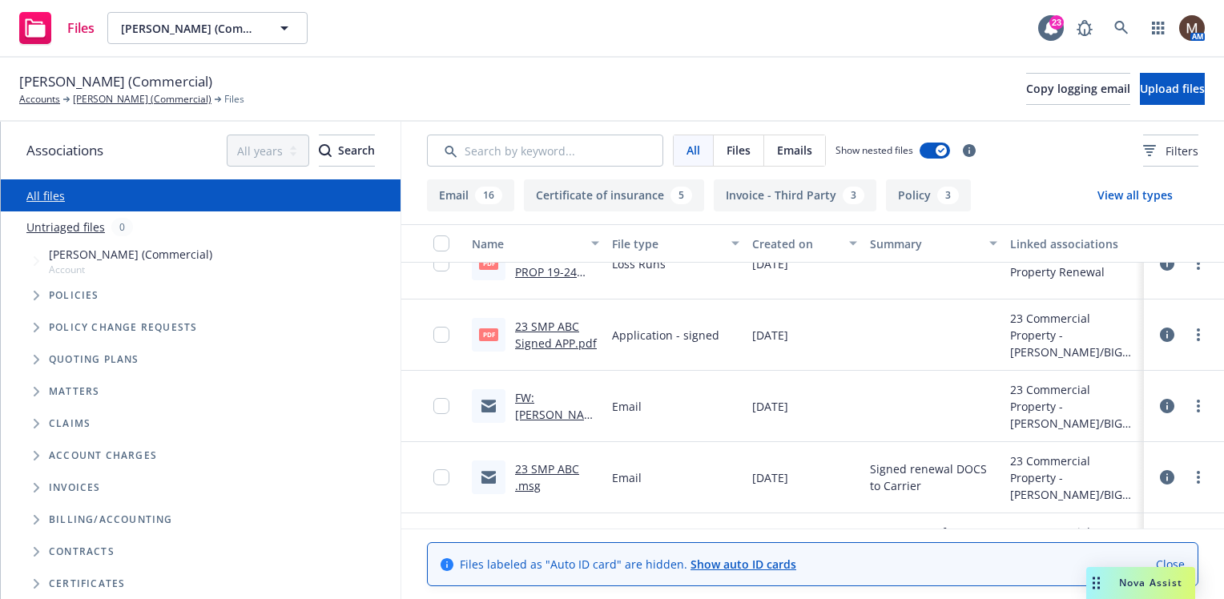
click at [552, 396] on link "FW: Russell Scoffield (Commercial) - Commercial Property - Policy# SVRD42210456…" at bounding box center [557, 456] width 84 height 133
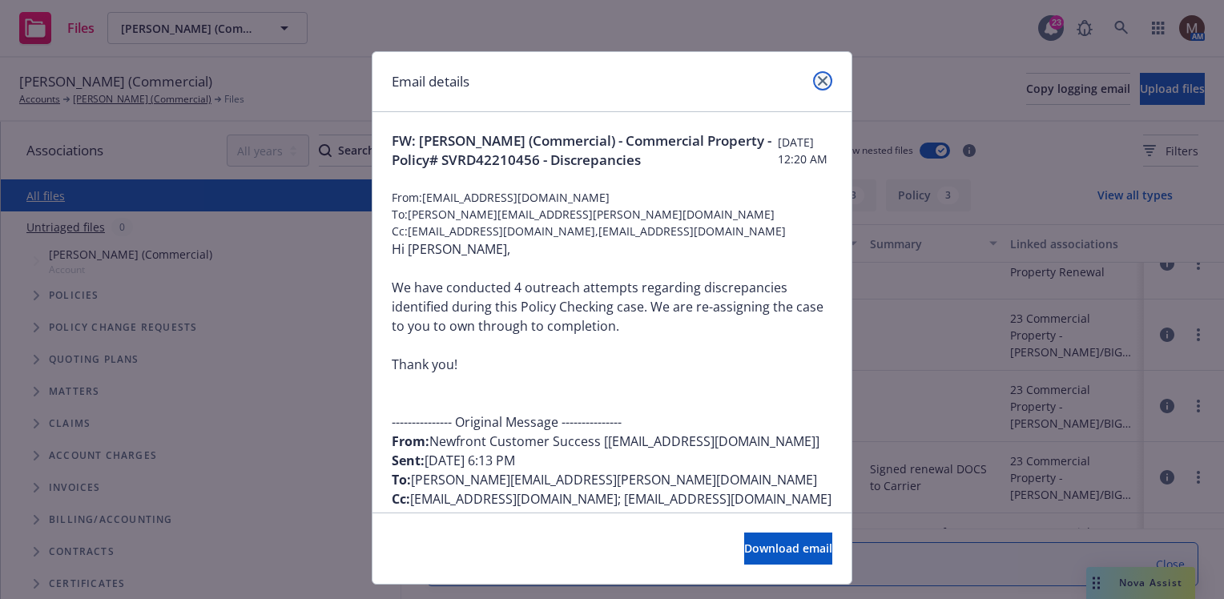
click at [818, 82] on icon "close" at bounding box center [823, 81] width 10 height 10
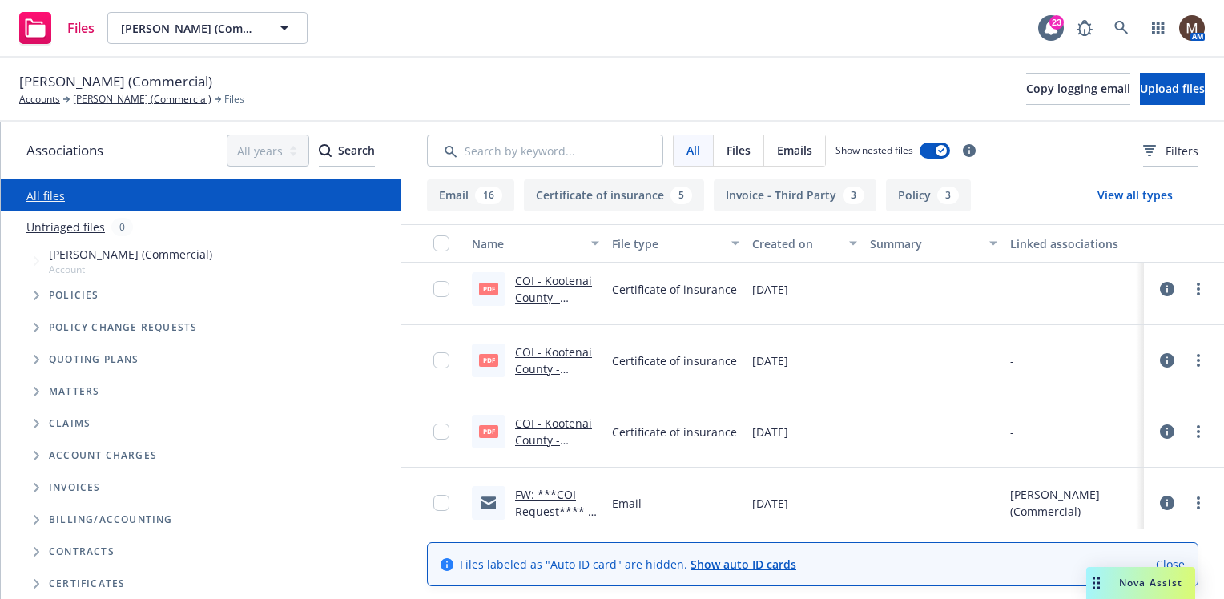
scroll to position [0, 0]
